Goal: Information Seeking & Learning: Learn about a topic

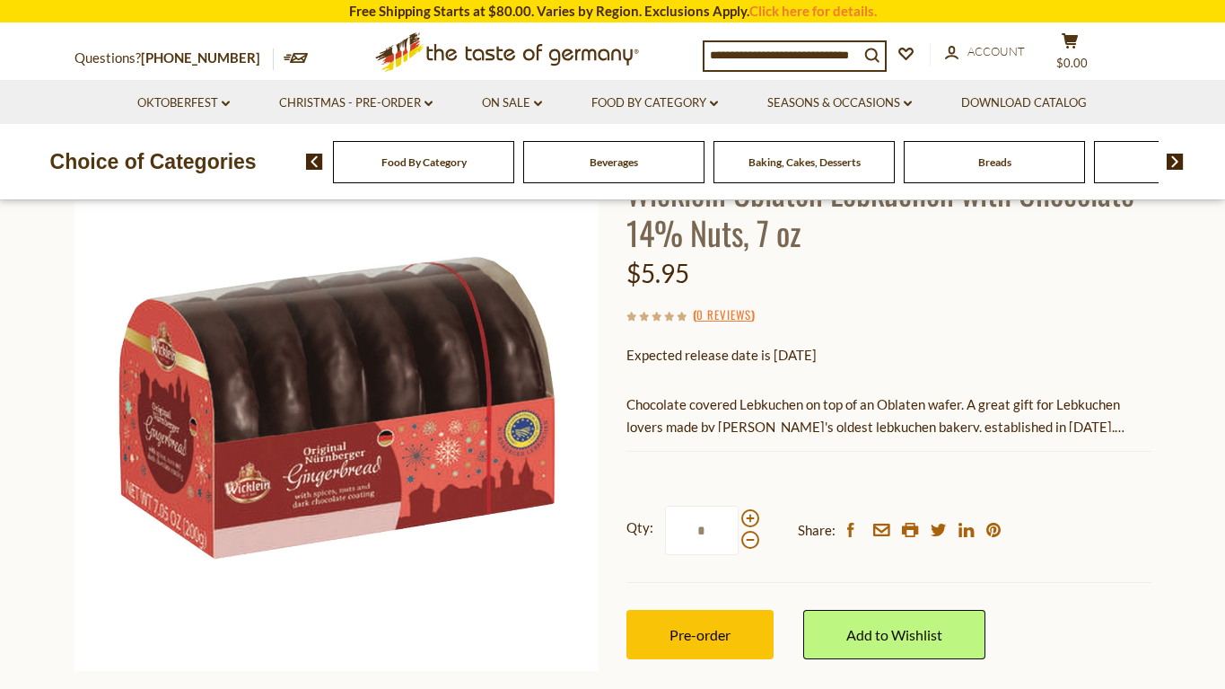
scroll to position [196, 0]
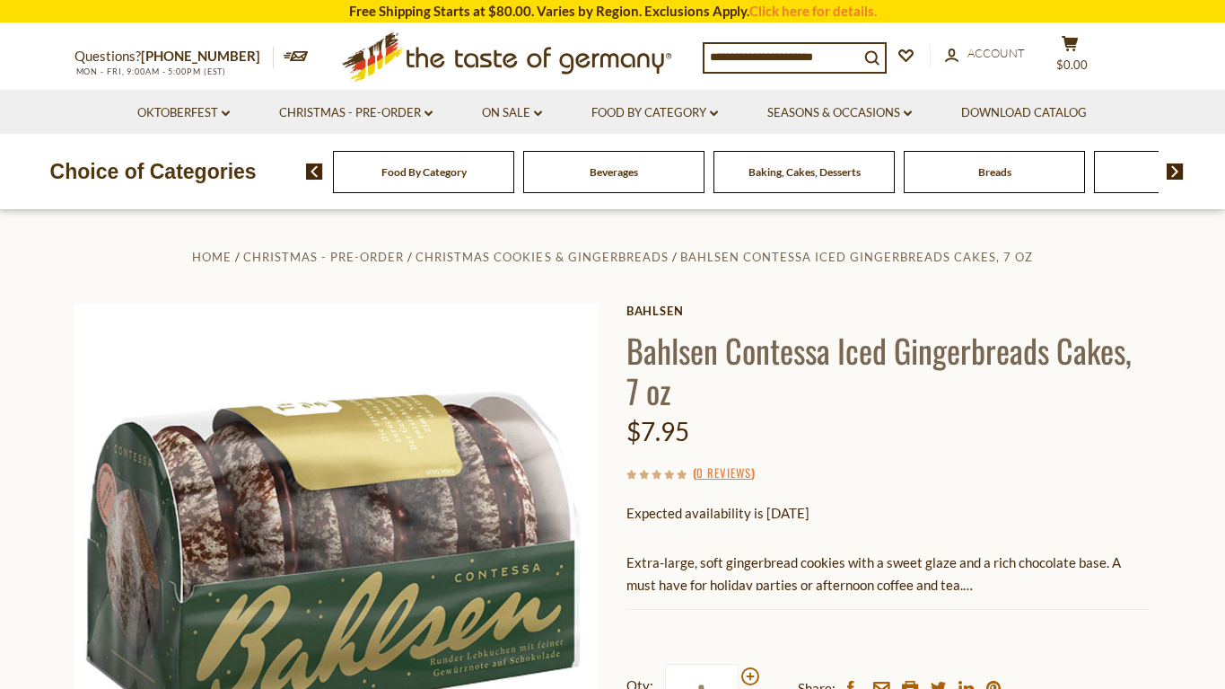
click at [749, 57] on input at bounding box center [782, 56] width 154 height 25
click at [326, 113] on link "Christmas - PRE-ORDER dropdown_arrow" at bounding box center [356, 113] width 154 height 20
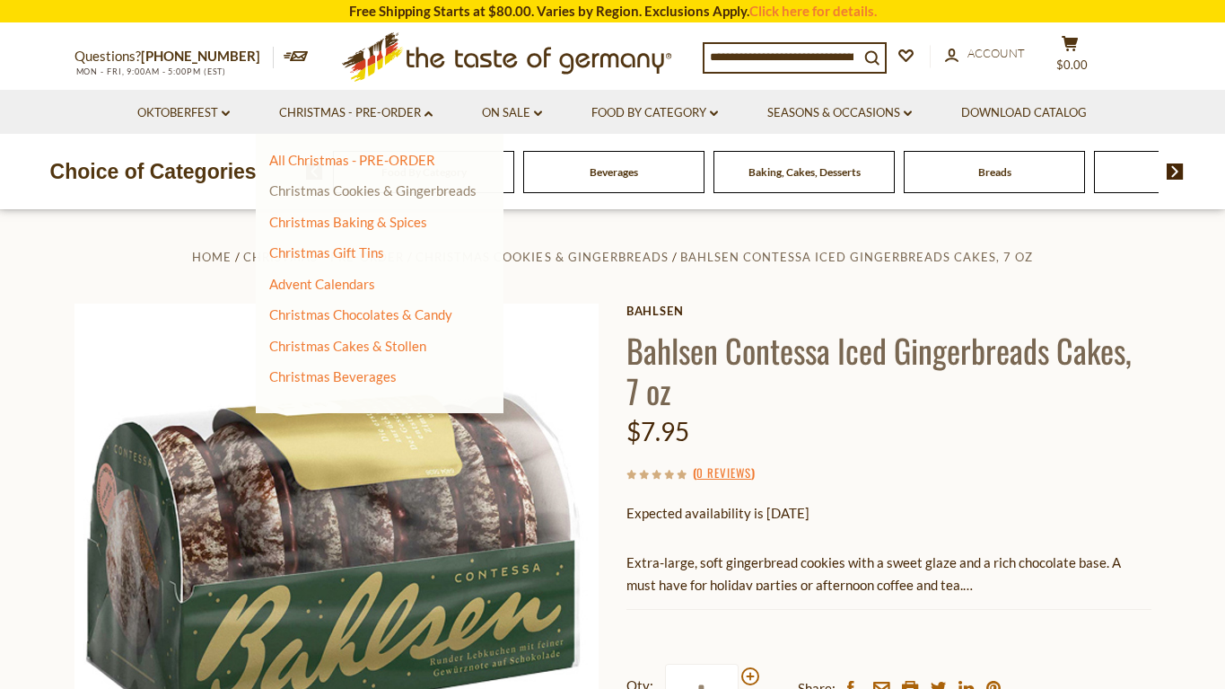
click at [324, 190] on link "Christmas Cookies & Gingerbreads" at bounding box center [372, 190] width 207 height 16
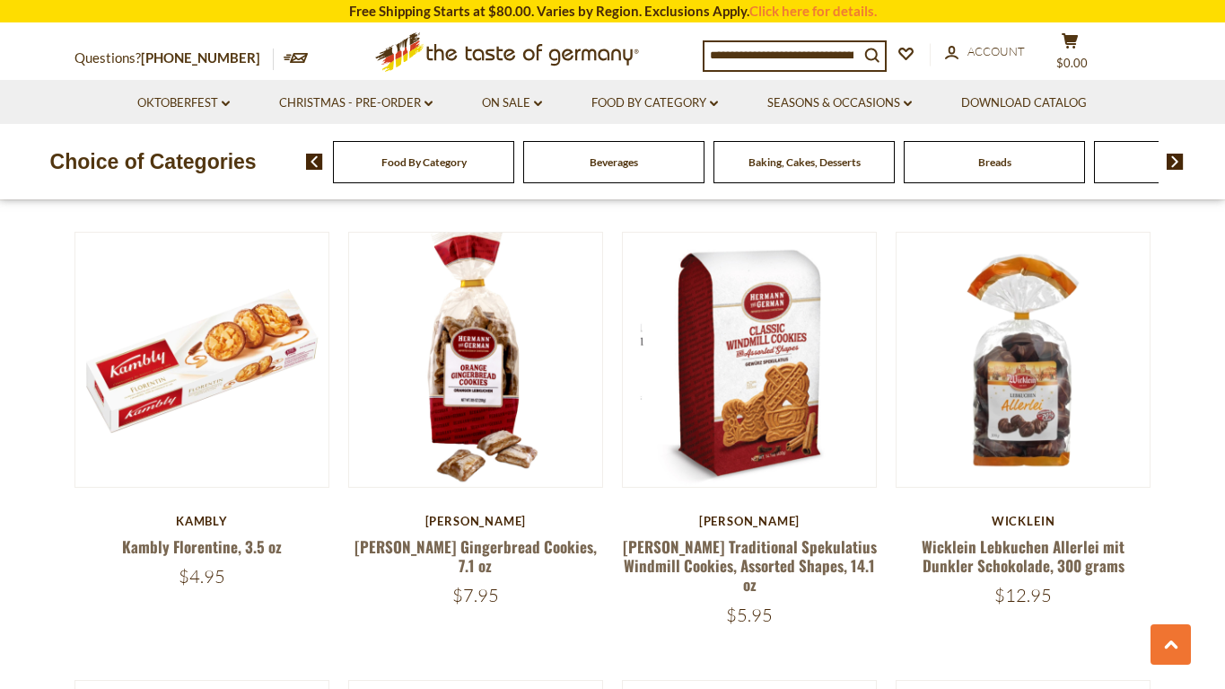
scroll to position [2244, 0]
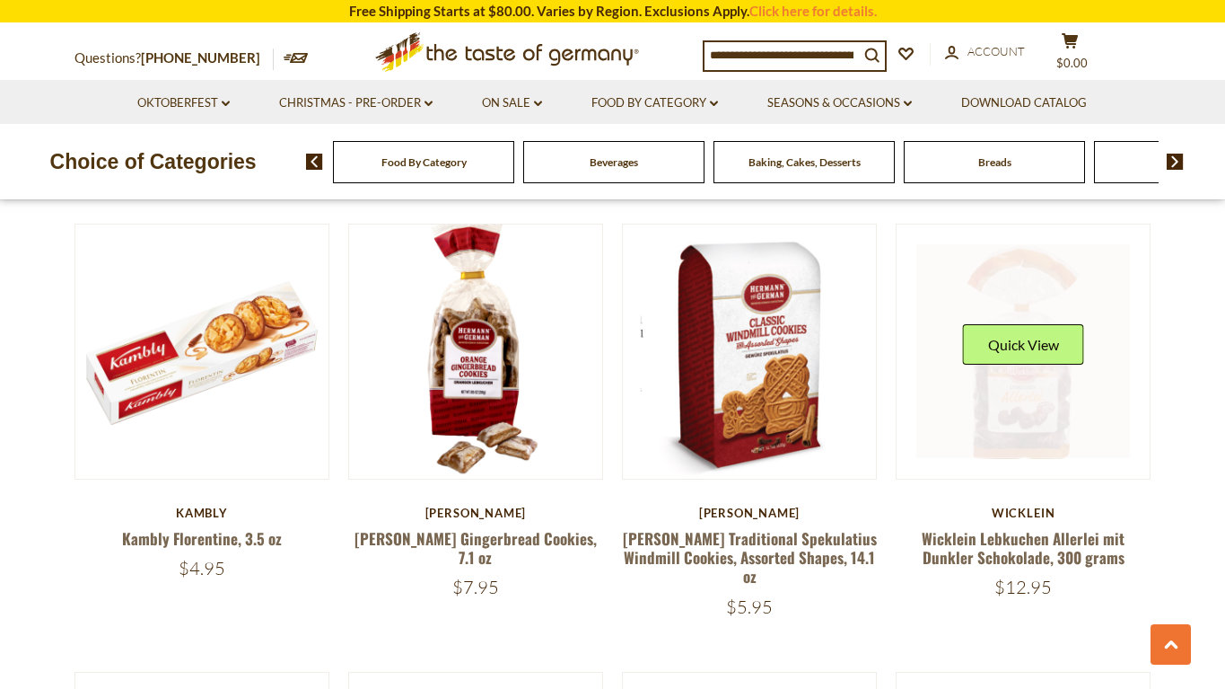
click at [1031, 366] on link at bounding box center [1024, 351] width 214 height 214
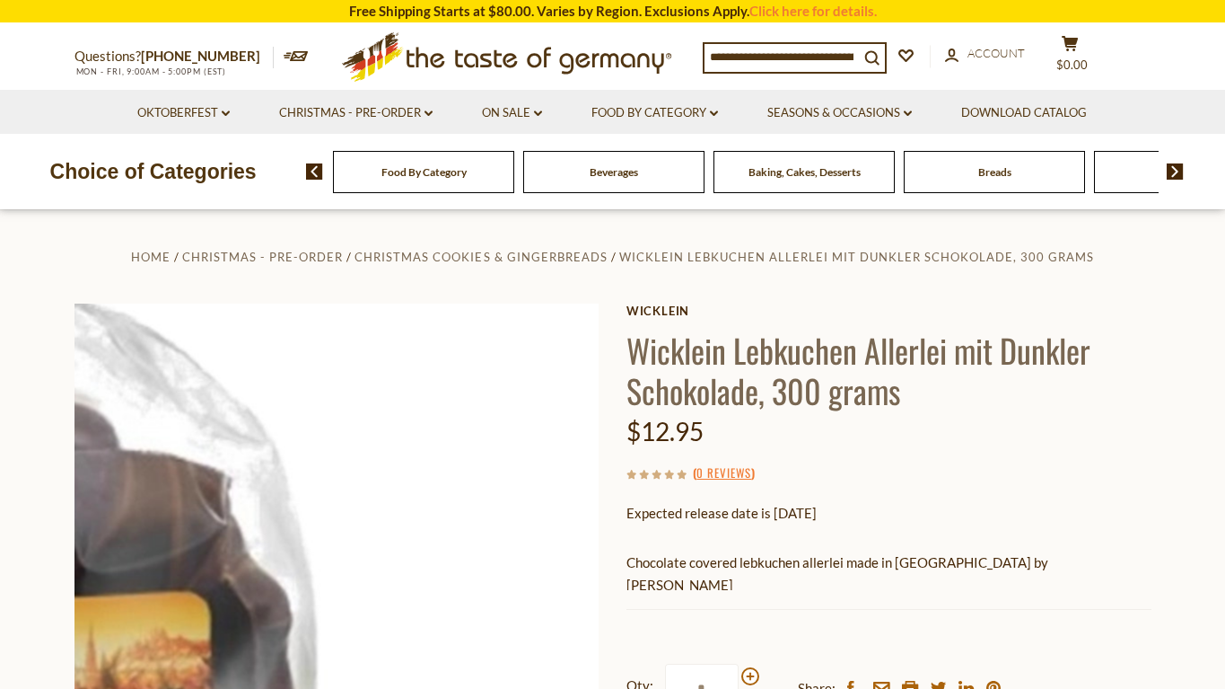
click at [484, 558] on img at bounding box center [337, 565] width 525 height 525
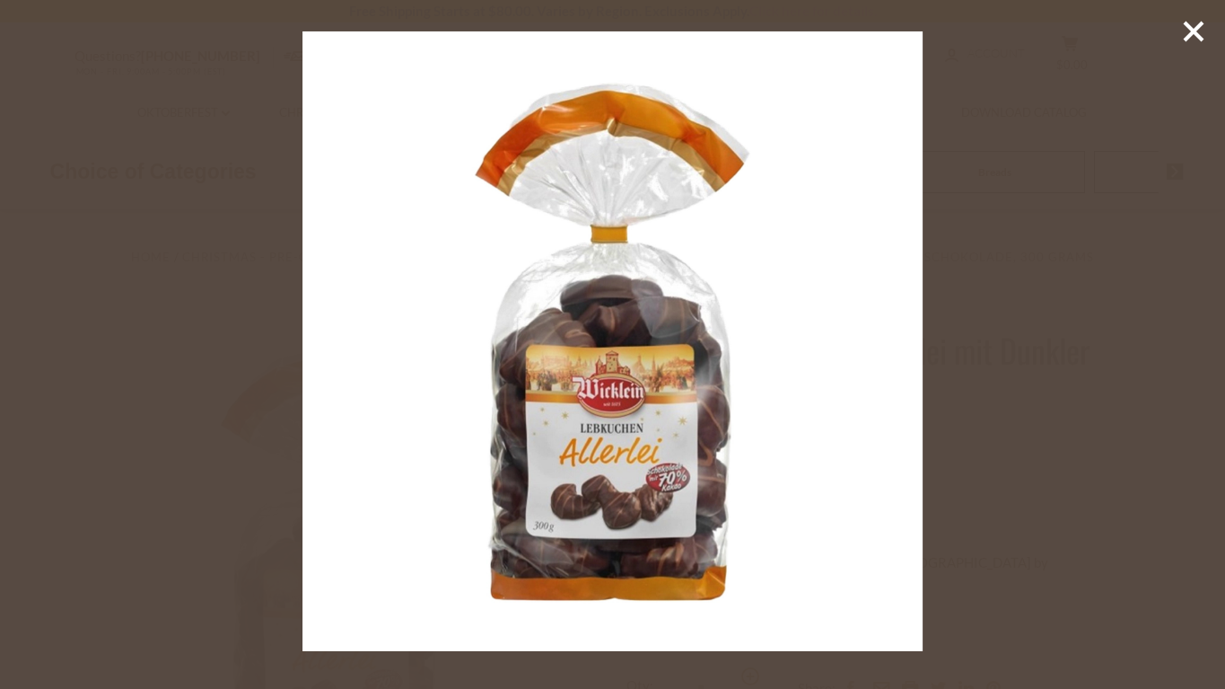
click at [1224, 324] on div at bounding box center [612, 344] width 1225 height 689
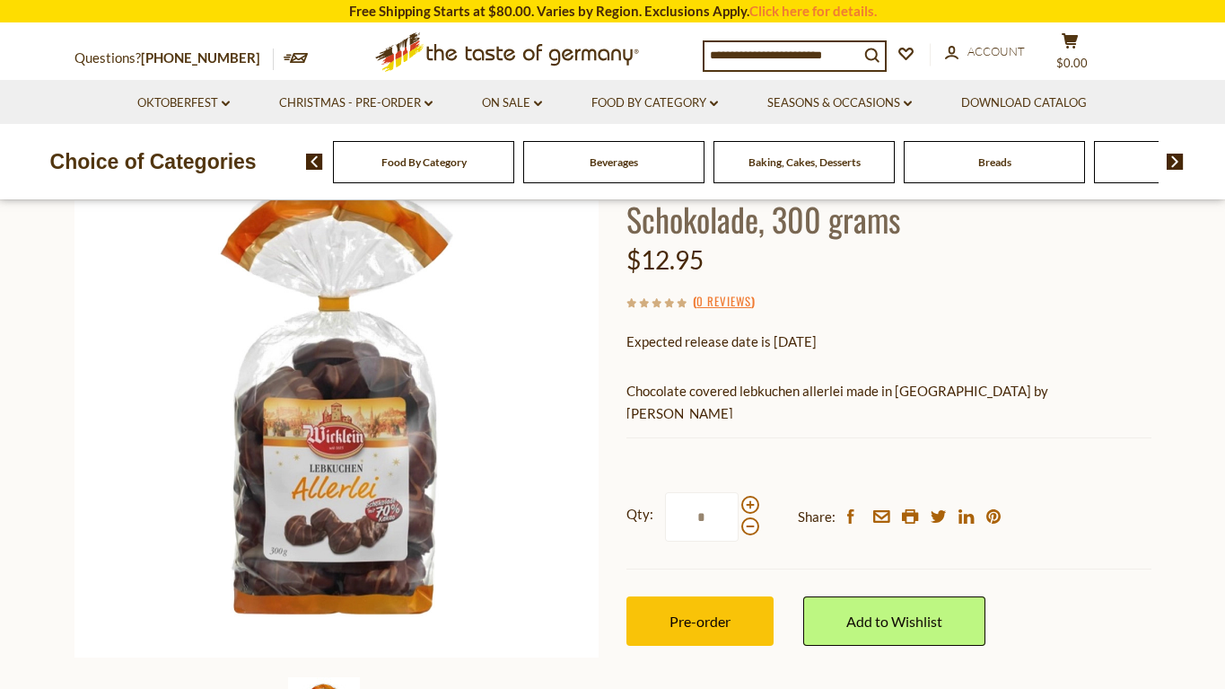
scroll to position [177, 0]
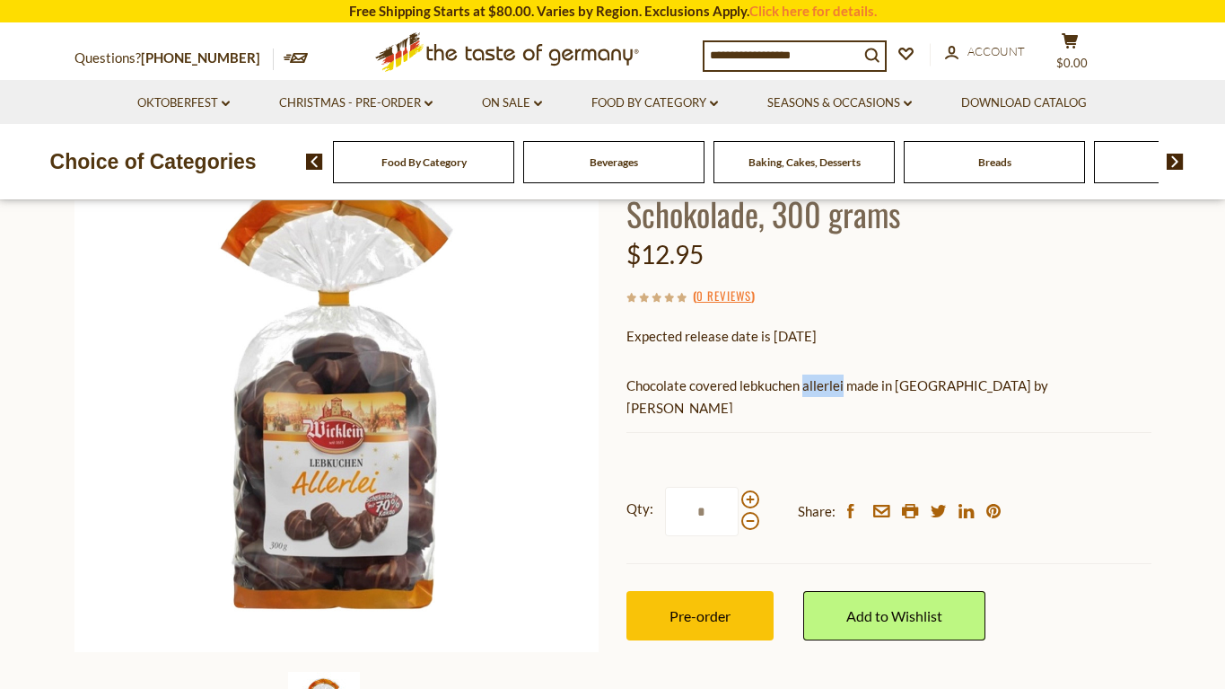
drag, startPoint x: 844, startPoint y: 387, endPoint x: 803, endPoint y: 386, distance: 41.3
click at [803, 386] on p "Chocolate covered lebkuchen allerlei made in Germany by Wicklein" at bounding box center [889, 396] width 525 height 45
copy p "allerlei"
click at [785, 351] on div "Wicklein Wicklein Lebkuchen Allerlei mit Dunkler Schokolade, 300 grams $12.95 (…" at bounding box center [889, 404] width 525 height 554
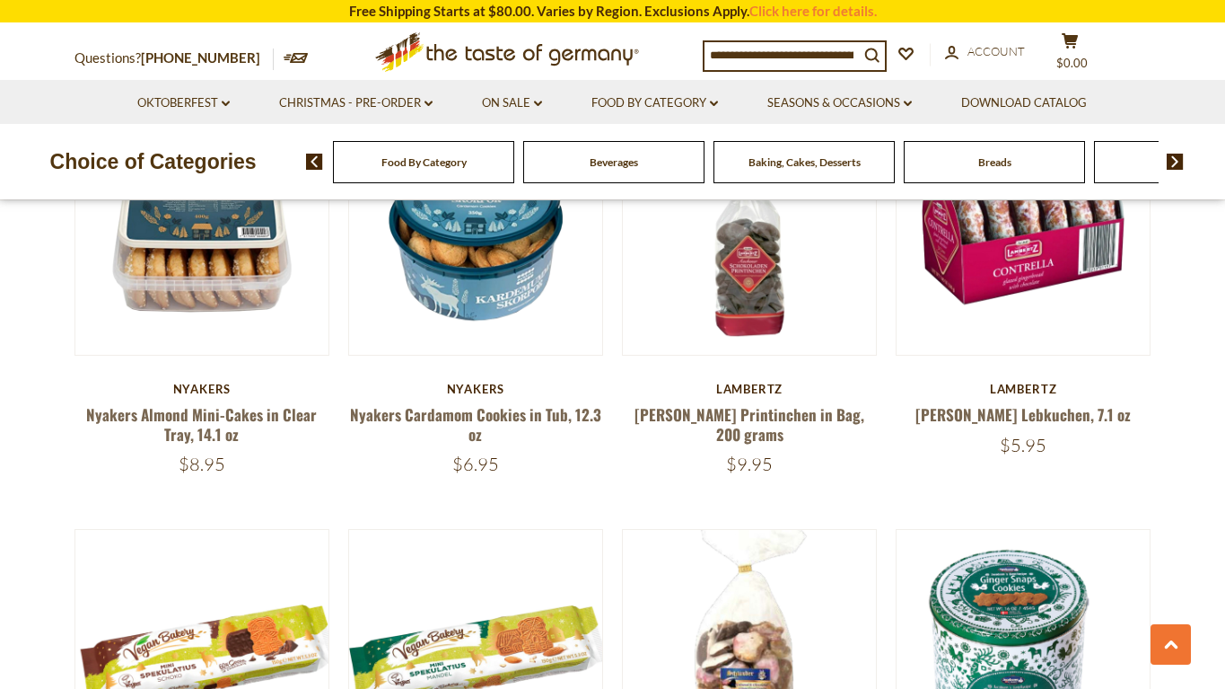
scroll to position [3279, 0]
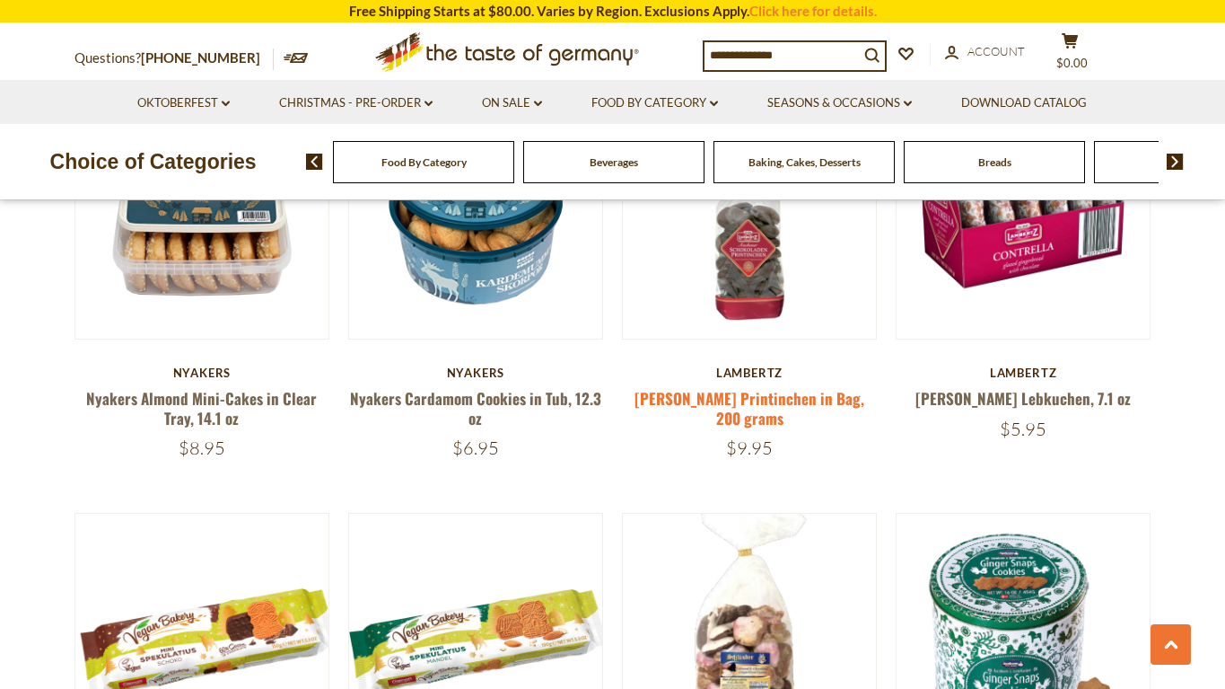
click at [747, 387] on link "[PERSON_NAME] Printinchen in Bag, 200 grams" at bounding box center [750, 407] width 230 height 41
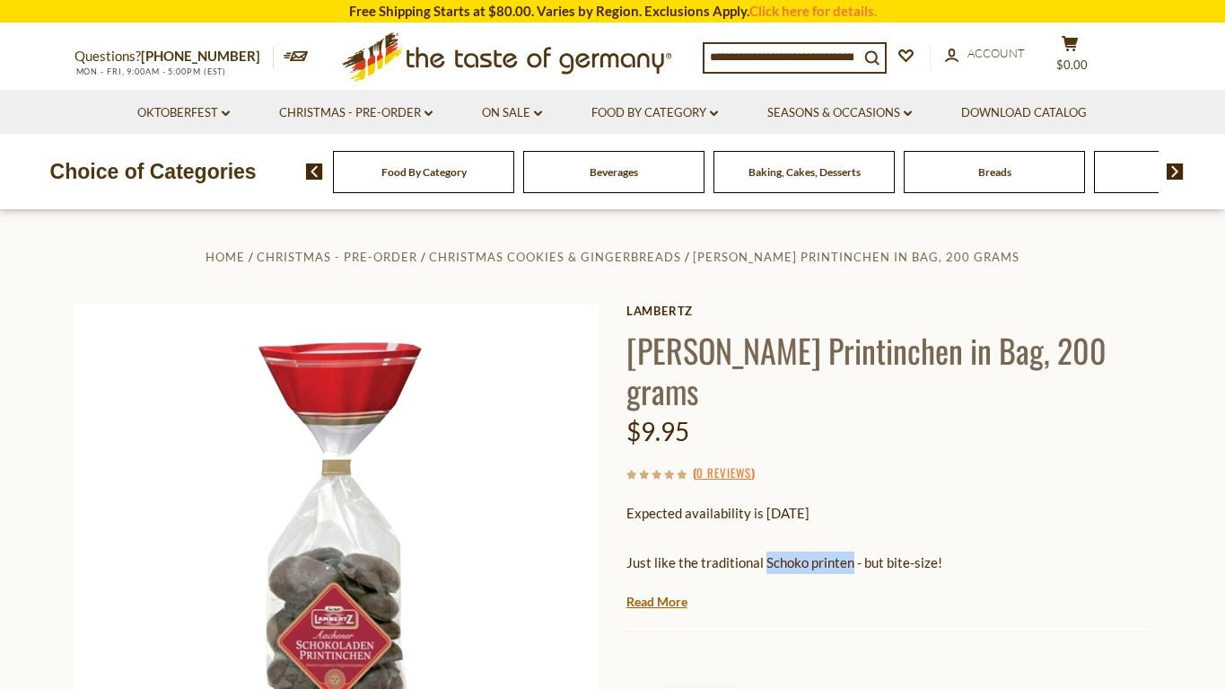
drag, startPoint x: 850, startPoint y: 558, endPoint x: 765, endPoint y: 560, distance: 85.3
click at [765, 560] on p "Just like the traditional Schoko printen - but bite-size!" at bounding box center [889, 562] width 525 height 22
copy p "Schoko printen"
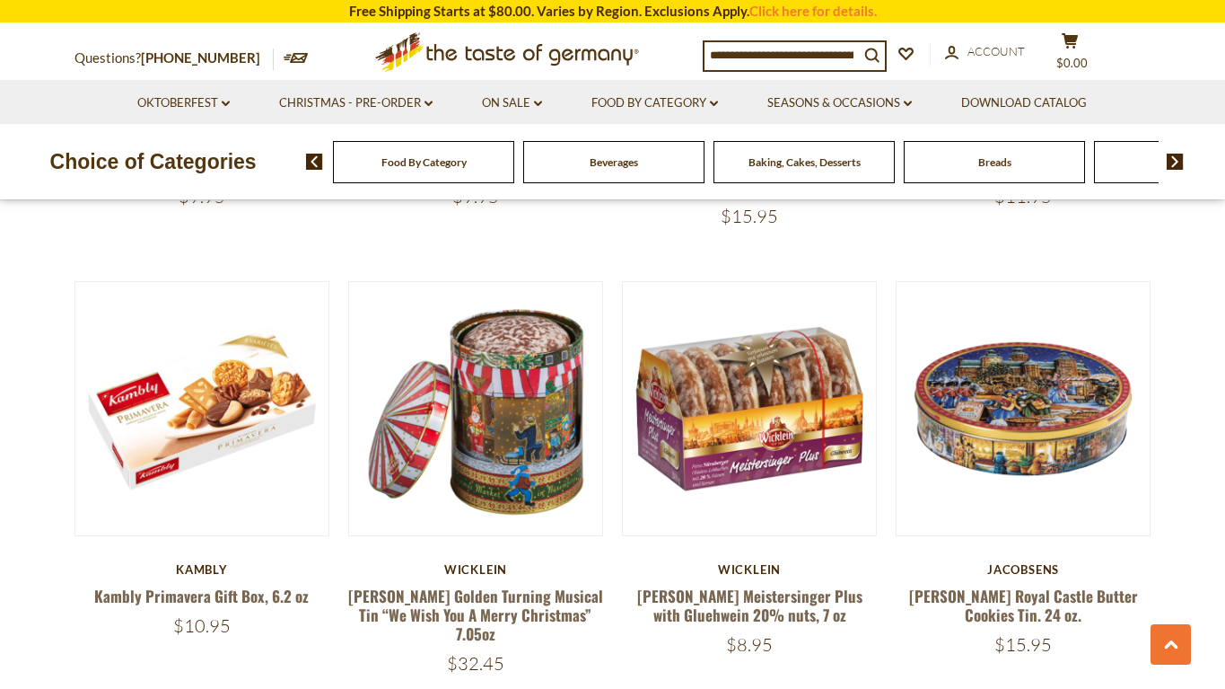
scroll to position [4240, 0]
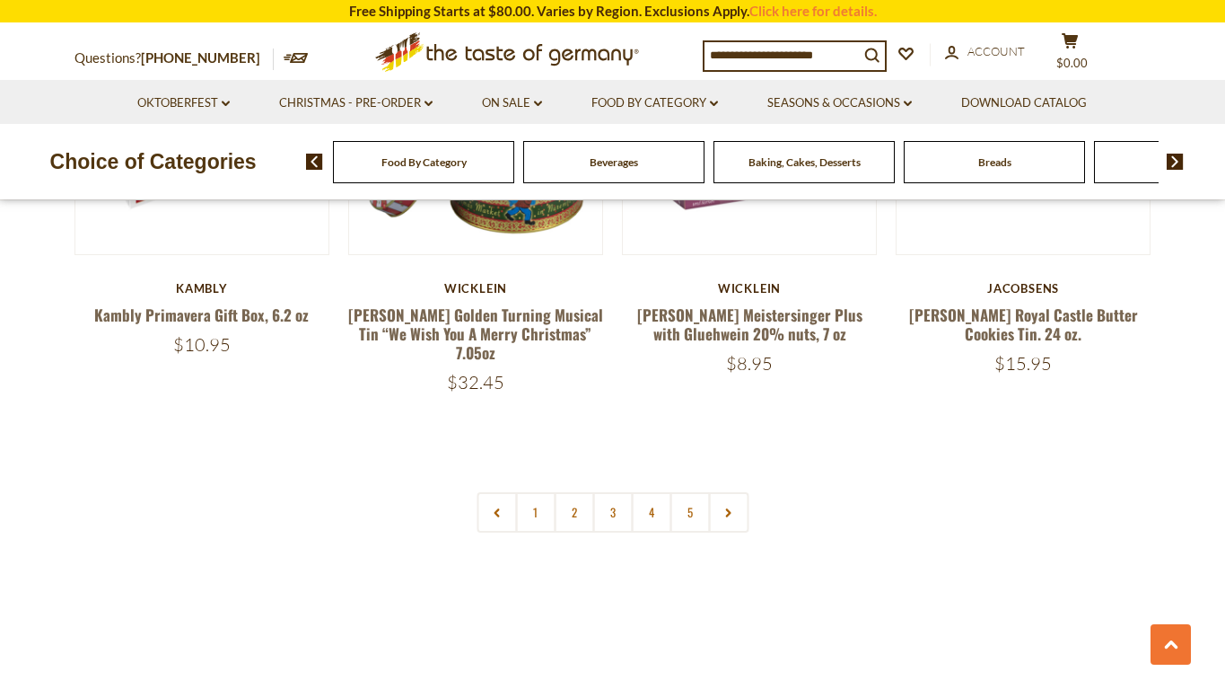
click at [719, 492] on link at bounding box center [728, 512] width 40 height 40
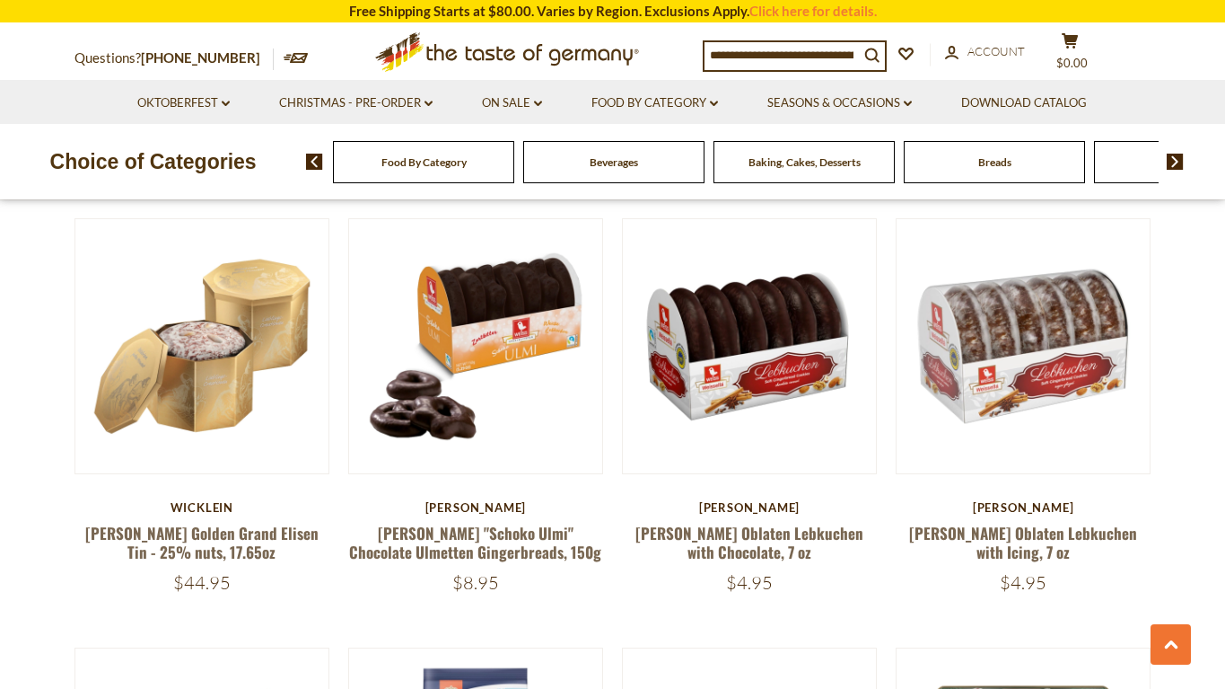
scroll to position [952, 0]
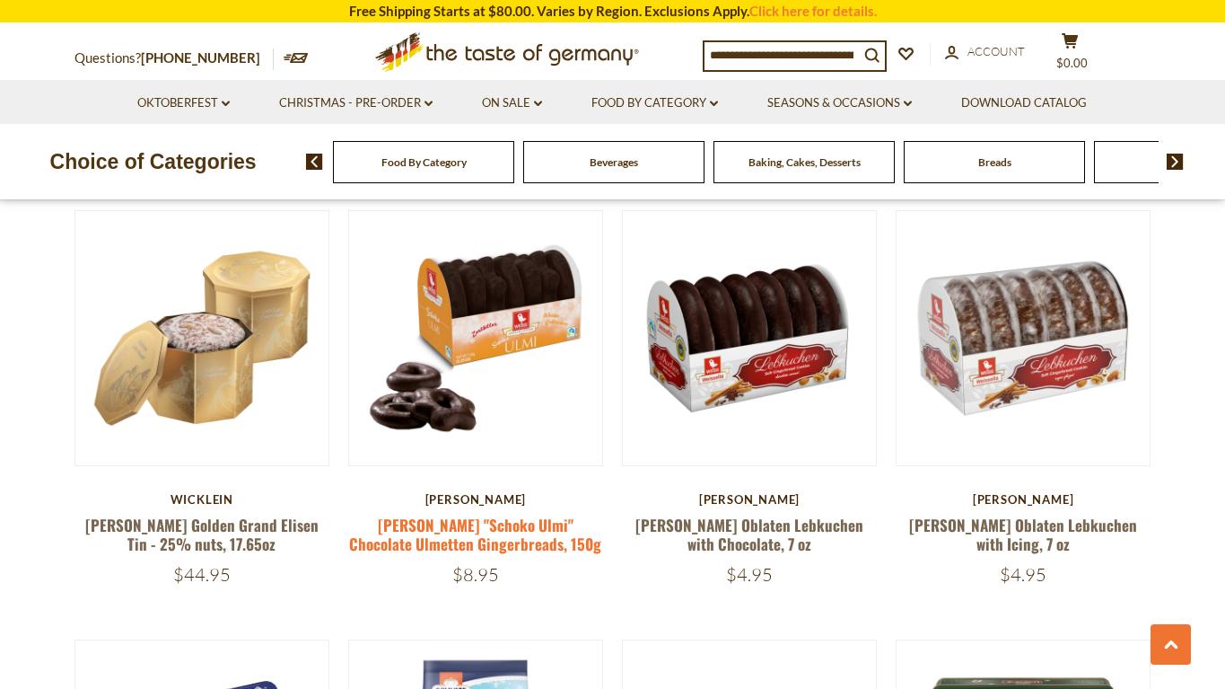
click at [523, 520] on link "Weiss "Schoko Ulmi" Chocolate Ulmetten Gingerbreads, 150g" at bounding box center [475, 533] width 252 height 41
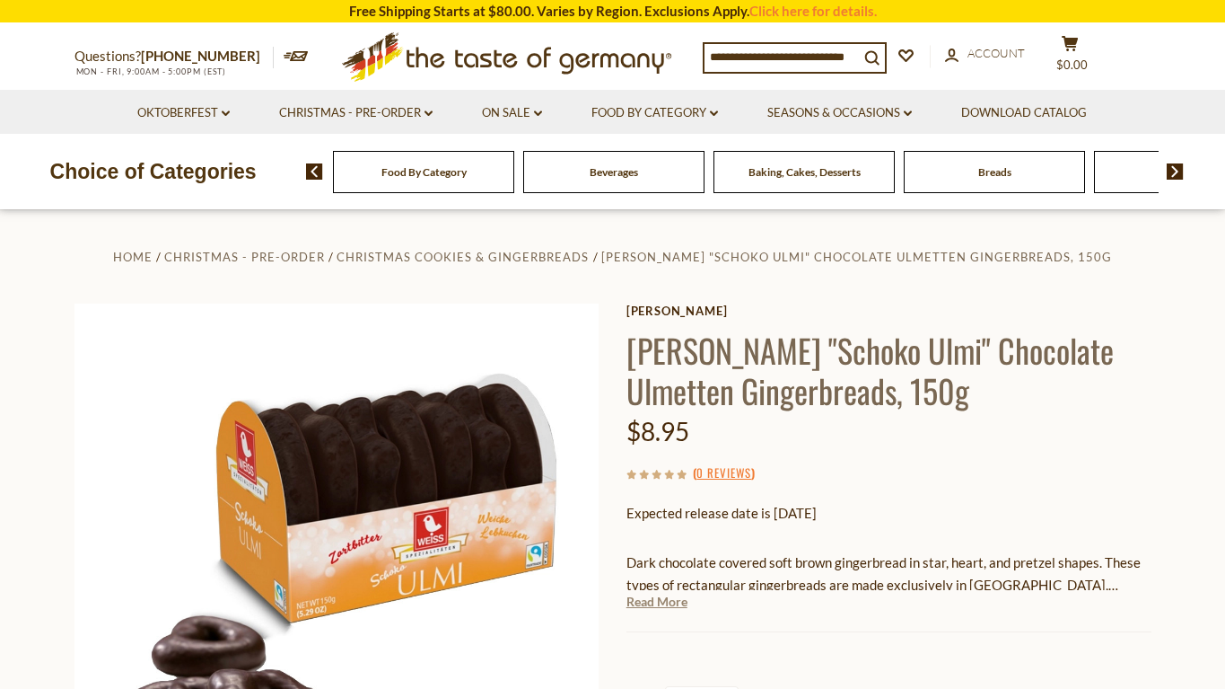
click at [666, 595] on link "Read More" at bounding box center [657, 601] width 61 height 18
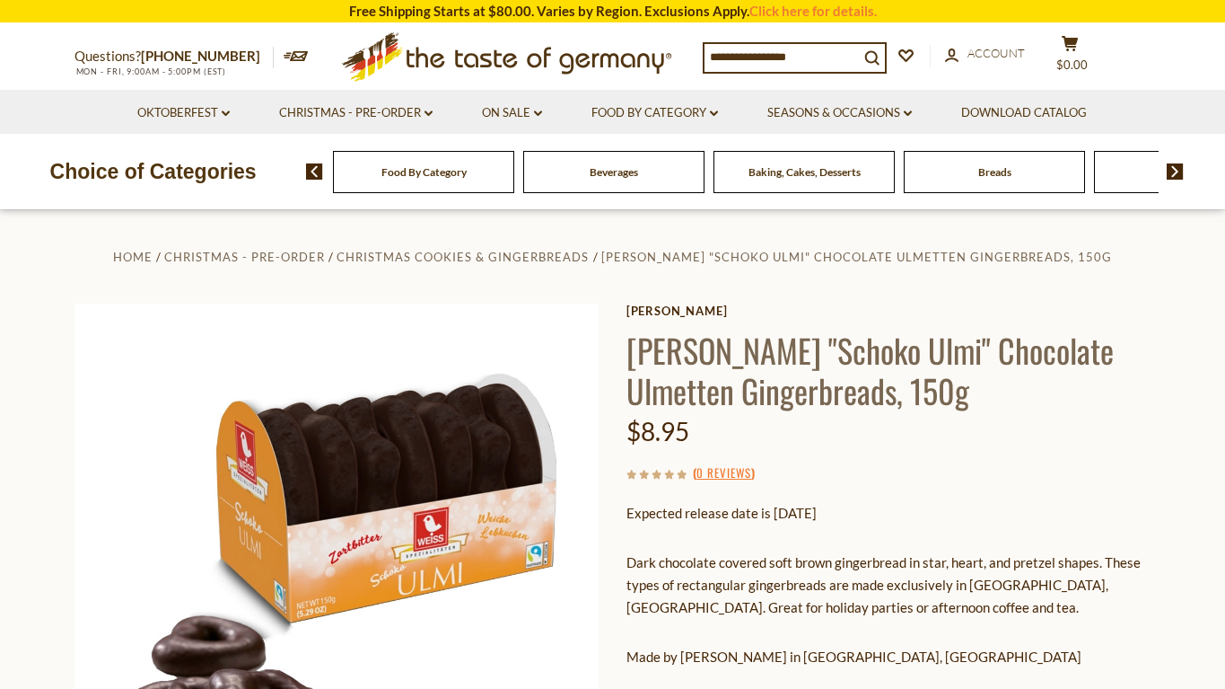
click at [762, 48] on input at bounding box center [782, 56] width 154 height 25
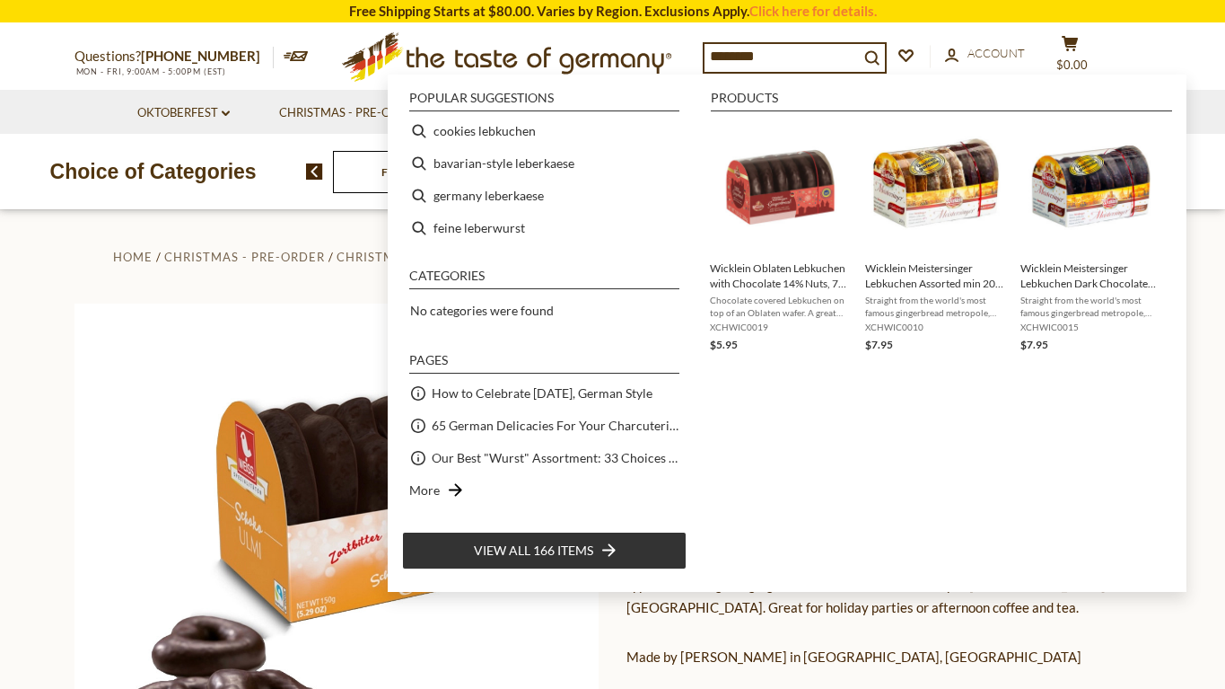
type input "*********"
click at [762, 48] on input "*********" at bounding box center [782, 56] width 154 height 25
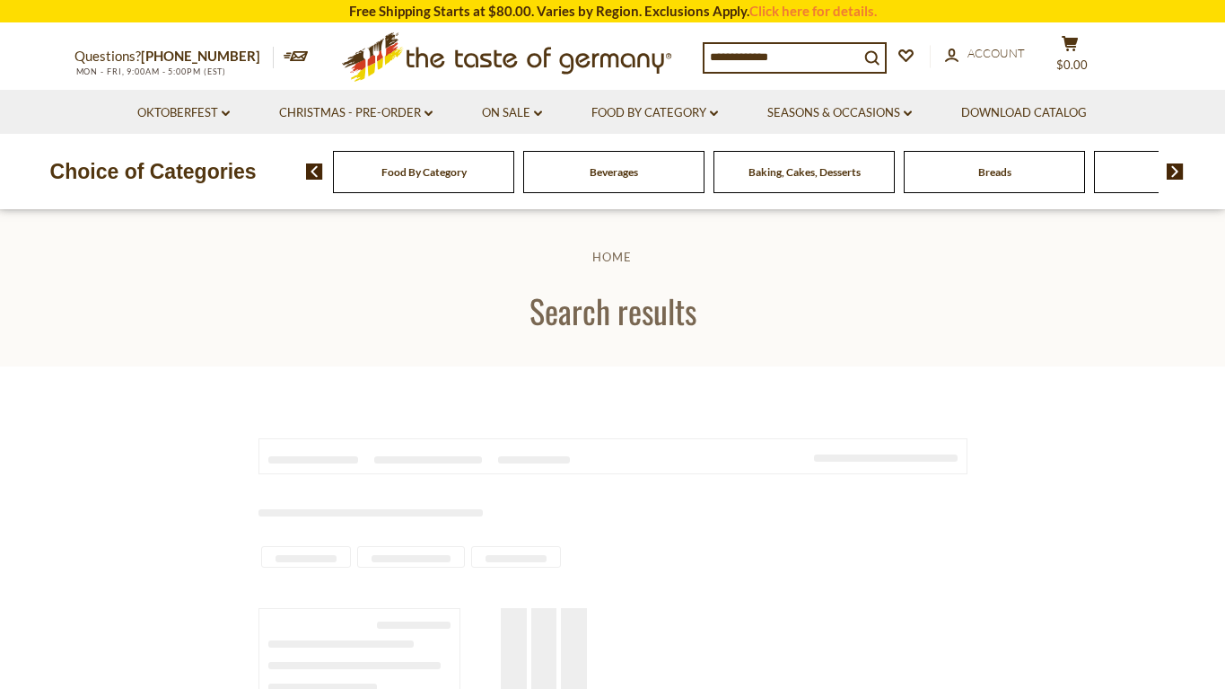
type input "*********"
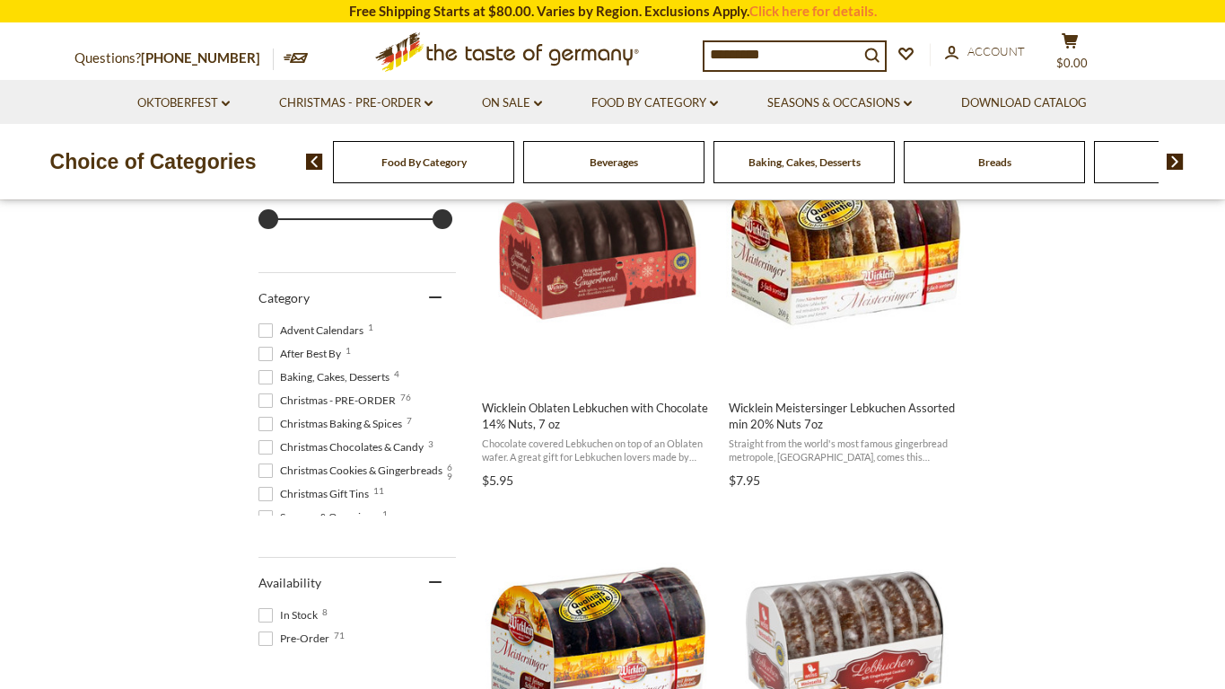
scroll to position [393, 0]
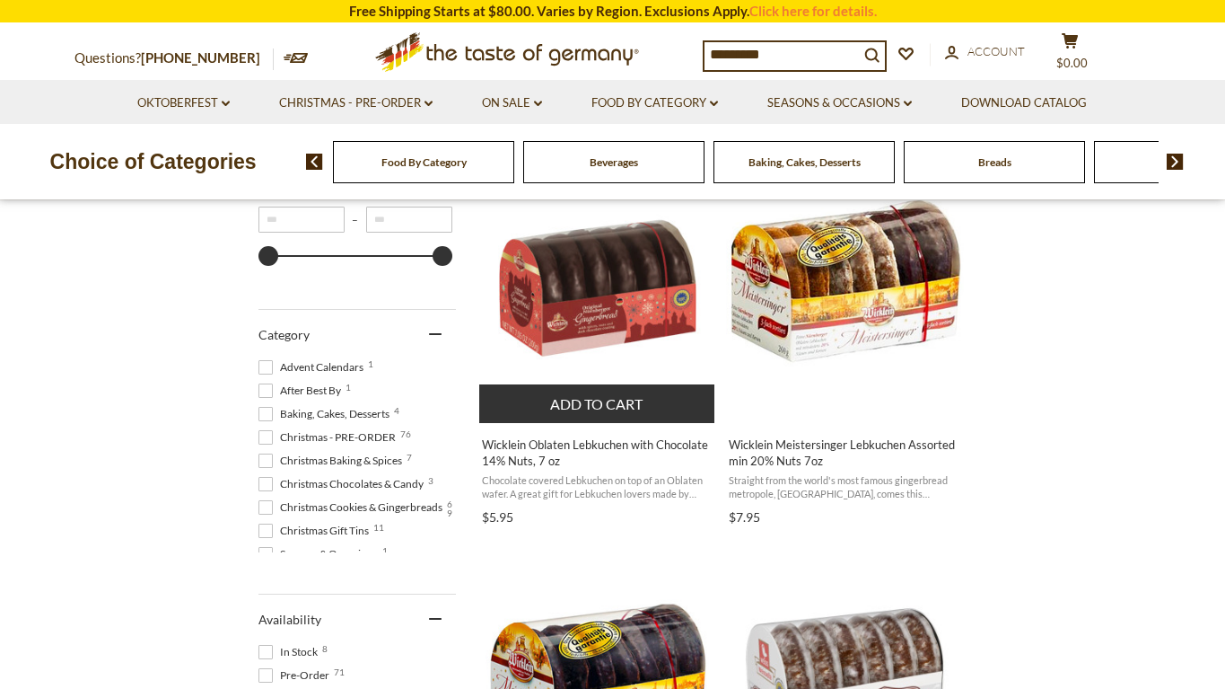
click at [603, 445] on span "Wicklein Oblaten Lebkuchen with Chocolate 14% Nuts, 7 oz" at bounding box center [598, 452] width 232 height 32
